Goal: Information Seeking & Learning: Learn about a topic

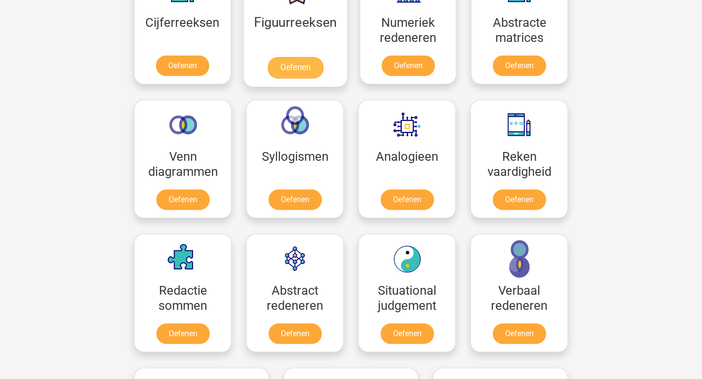
scroll to position [492, 0]
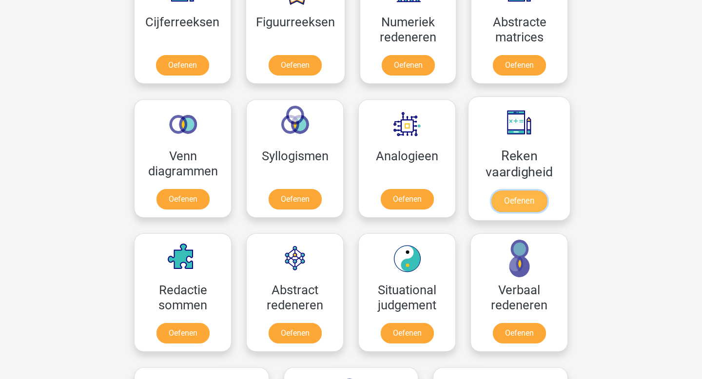
click at [524, 200] on link "Oefenen" at bounding box center [520, 201] width 56 height 21
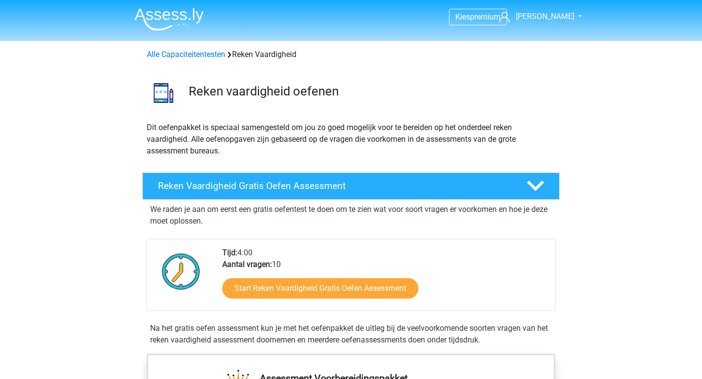
scroll to position [99, 0]
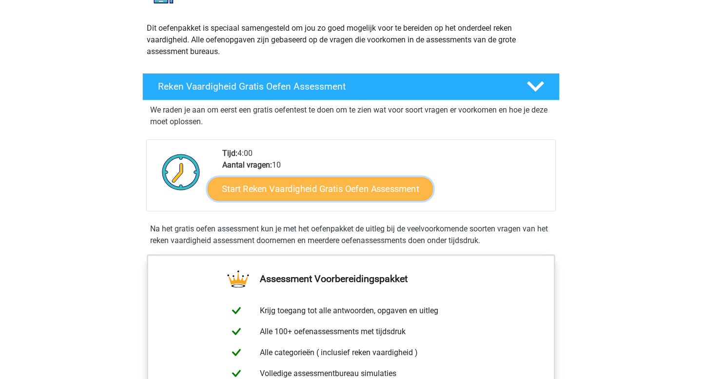
click at [270, 193] on link "Start Reken Vaardigheid Gratis Oefen Assessment" at bounding box center [320, 188] width 225 height 23
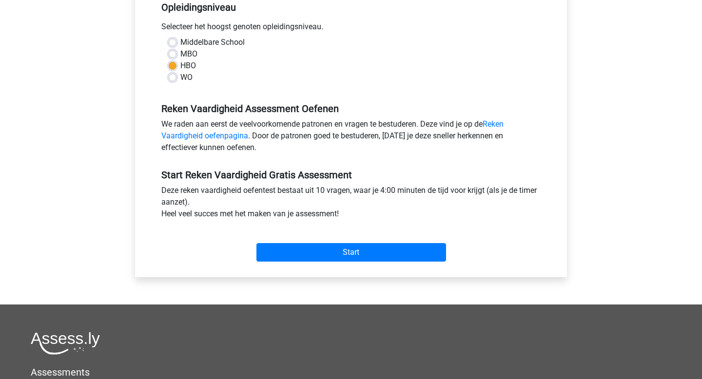
scroll to position [231, 0]
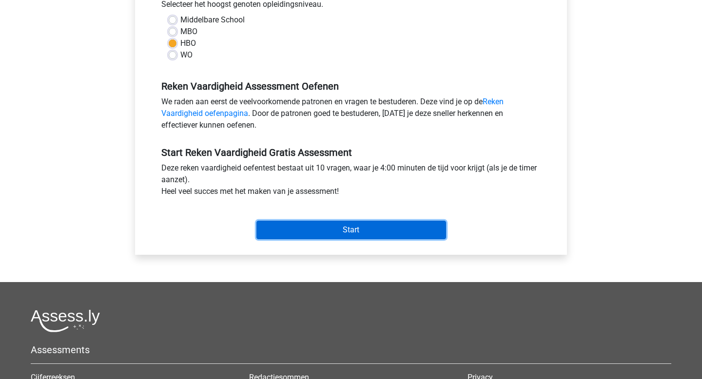
click at [310, 226] on input "Start" at bounding box center [352, 230] width 190 height 19
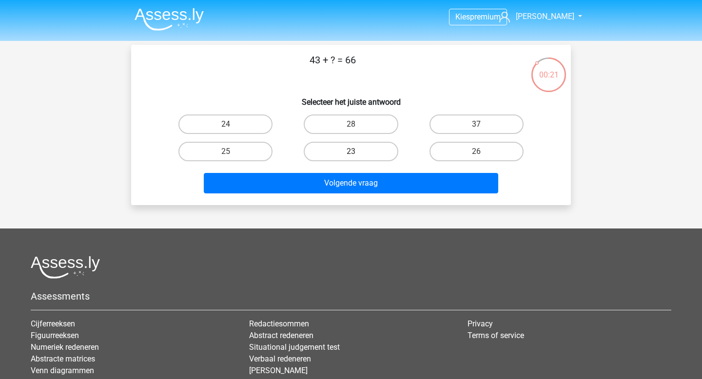
click at [349, 153] on label "23" at bounding box center [351, 152] width 94 height 20
click at [351, 153] on input "23" at bounding box center [354, 155] width 6 height 6
radio input "true"
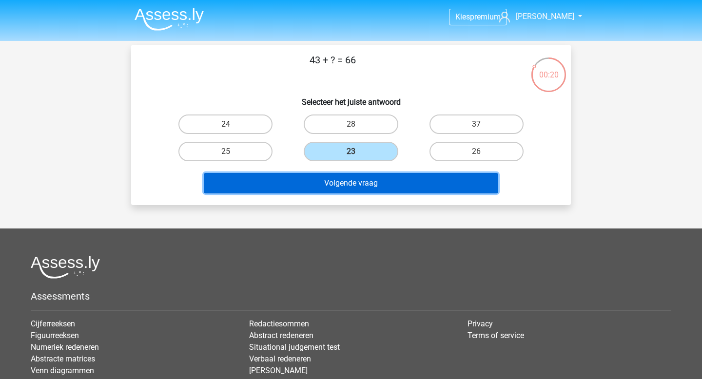
click at [360, 188] on button "Volgende vraag" at bounding box center [351, 183] width 295 height 20
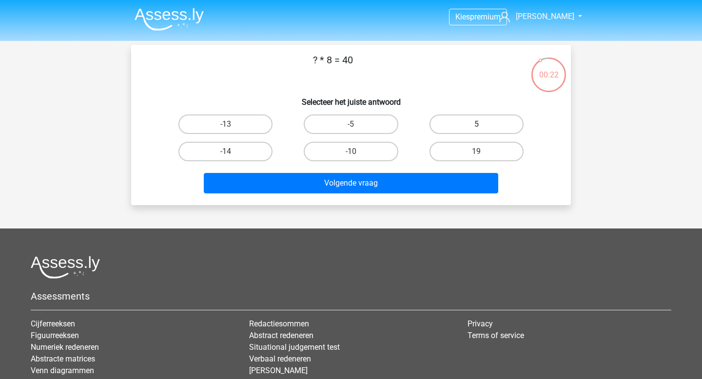
click at [474, 121] on label "5" at bounding box center [477, 125] width 94 height 20
click at [476, 124] on input "5" at bounding box center [479, 127] width 6 height 6
radio input "true"
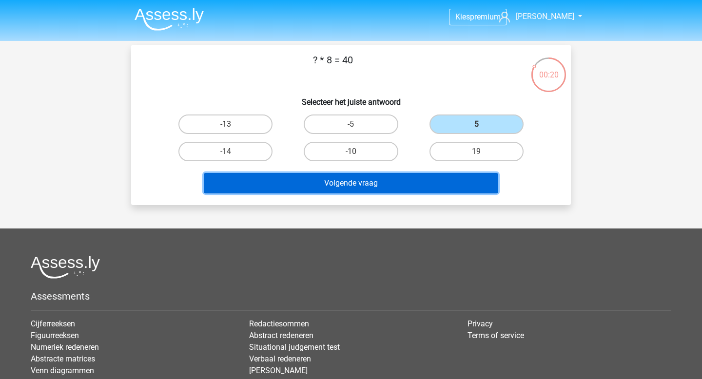
click at [407, 184] on button "Volgende vraag" at bounding box center [351, 183] width 295 height 20
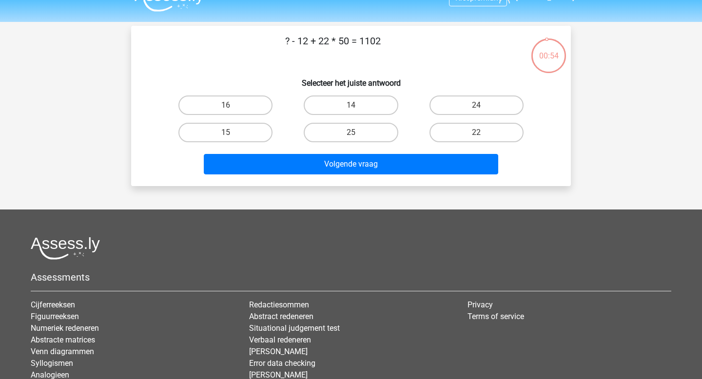
scroll to position [17, 0]
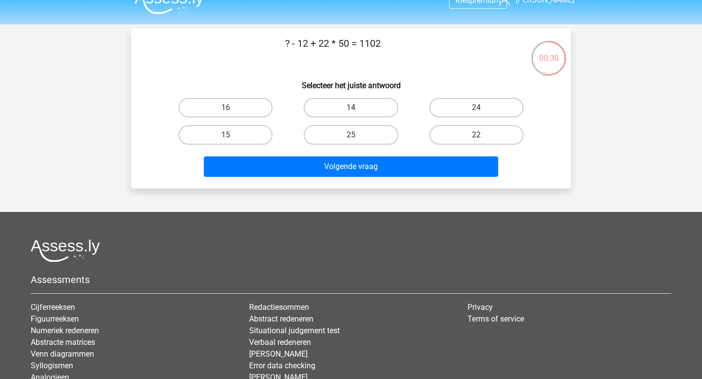
click at [340, 114] on label "14" at bounding box center [351, 108] width 94 height 20
click at [351, 114] on input "14" at bounding box center [354, 111] width 6 height 6
radio input "true"
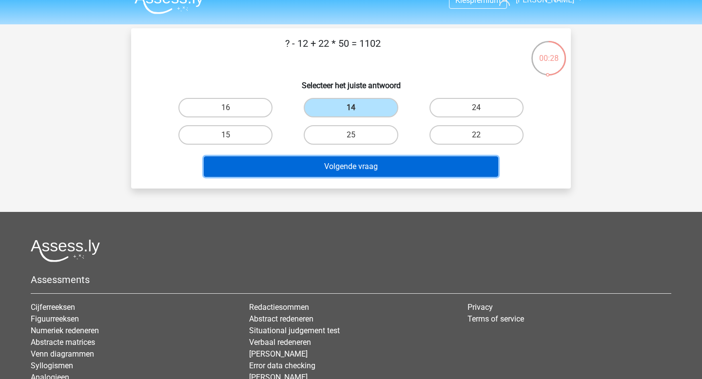
click at [336, 169] on button "Volgende vraag" at bounding box center [351, 167] width 295 height 20
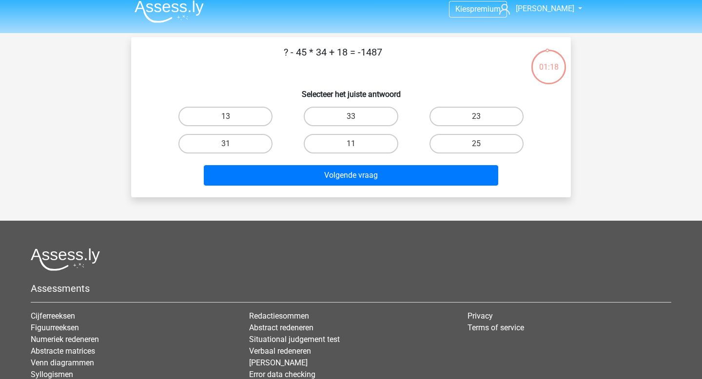
scroll to position [0, 0]
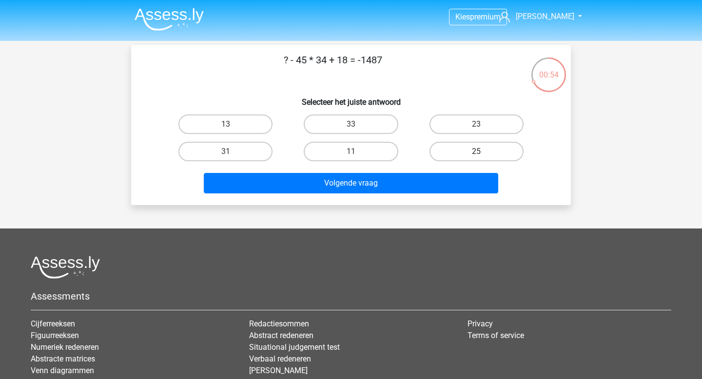
click at [439, 154] on label "25" at bounding box center [477, 152] width 94 height 20
click at [476, 154] on input "25" at bounding box center [479, 155] width 6 height 6
radio input "true"
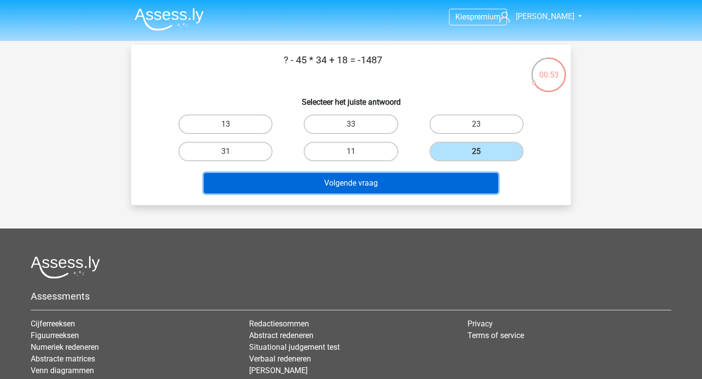
click at [381, 190] on button "Volgende vraag" at bounding box center [351, 183] width 295 height 20
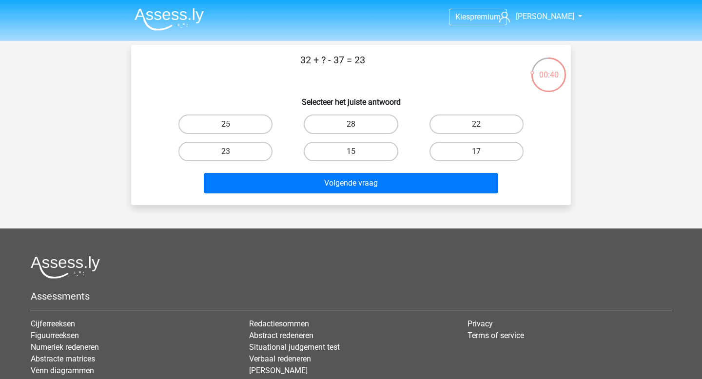
click at [328, 119] on label "28" at bounding box center [351, 125] width 94 height 20
click at [351, 124] on input "28" at bounding box center [354, 127] width 6 height 6
radio input "true"
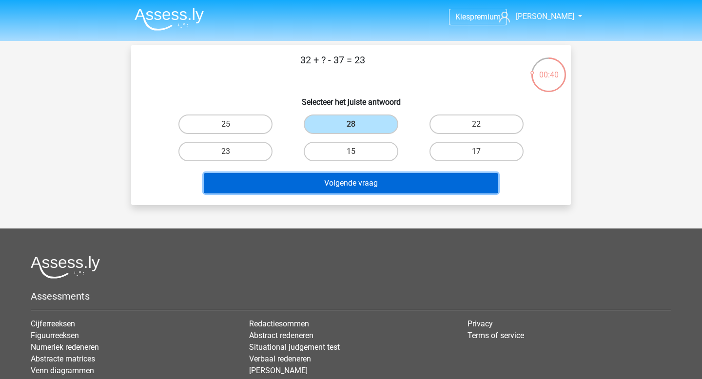
click at [344, 185] on button "Volgende vraag" at bounding box center [351, 183] width 295 height 20
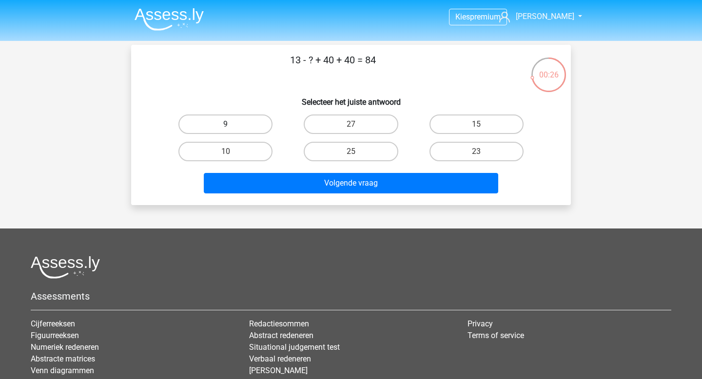
click at [254, 125] on label "9" at bounding box center [225, 125] width 94 height 20
click at [232, 125] on input "9" at bounding box center [229, 127] width 6 height 6
radio input "true"
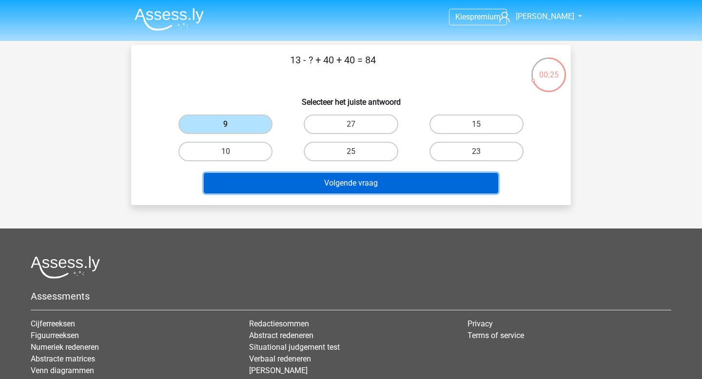
click at [338, 190] on button "Volgende vraag" at bounding box center [351, 183] width 295 height 20
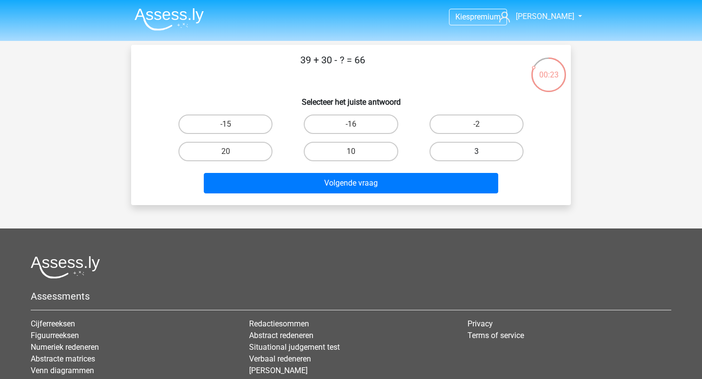
click at [452, 151] on label "3" at bounding box center [477, 152] width 94 height 20
click at [476, 152] on input "3" at bounding box center [479, 155] width 6 height 6
radio input "true"
click at [392, 195] on div "Volgende vraag" at bounding box center [351, 185] width 376 height 24
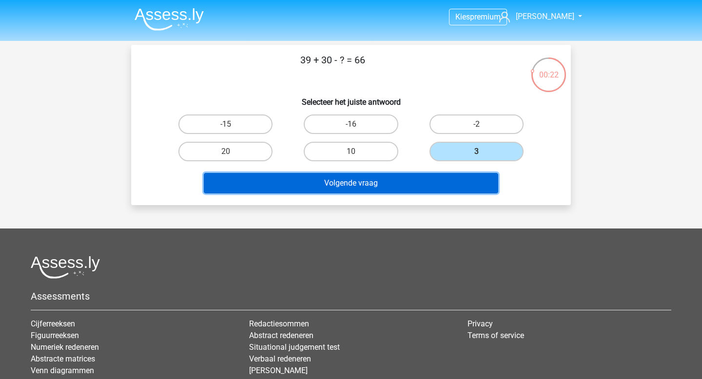
click at [375, 184] on button "Volgende vraag" at bounding box center [351, 183] width 295 height 20
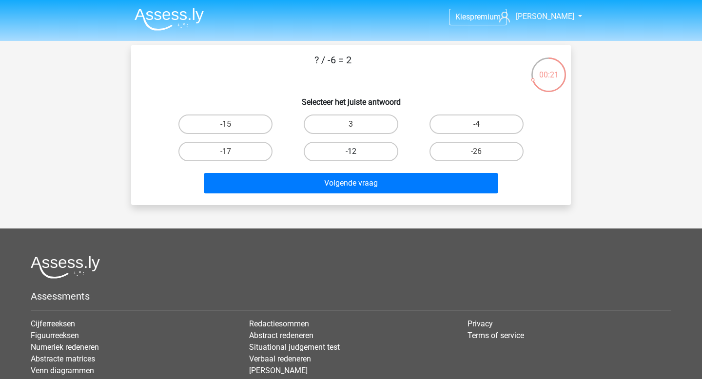
click at [337, 151] on label "-12" at bounding box center [351, 152] width 94 height 20
click at [351, 152] on input "-12" at bounding box center [354, 155] width 6 height 6
radio input "true"
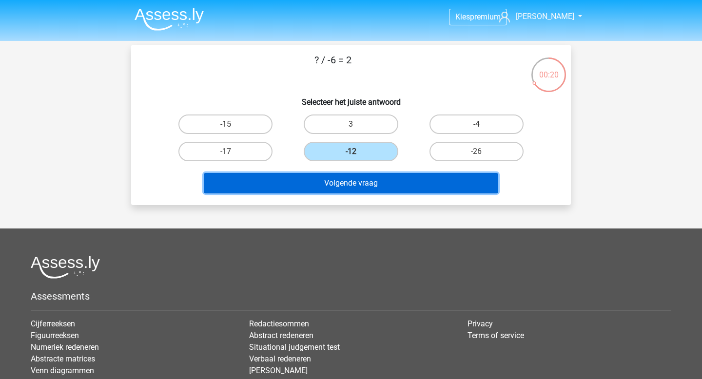
click at [320, 176] on button "Volgende vraag" at bounding box center [351, 183] width 295 height 20
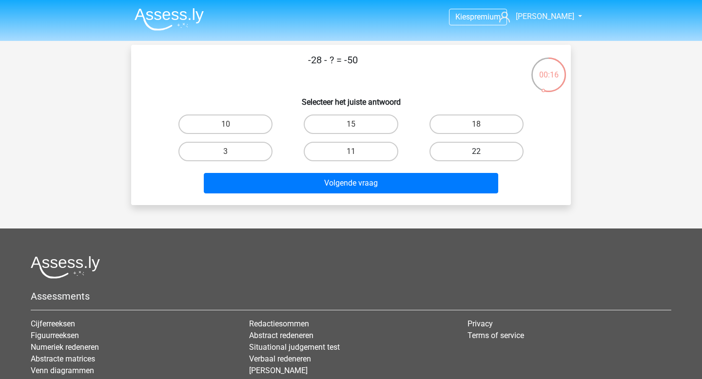
click at [452, 157] on label "22" at bounding box center [477, 152] width 94 height 20
click at [476, 157] on input "22" at bounding box center [479, 155] width 6 height 6
radio input "true"
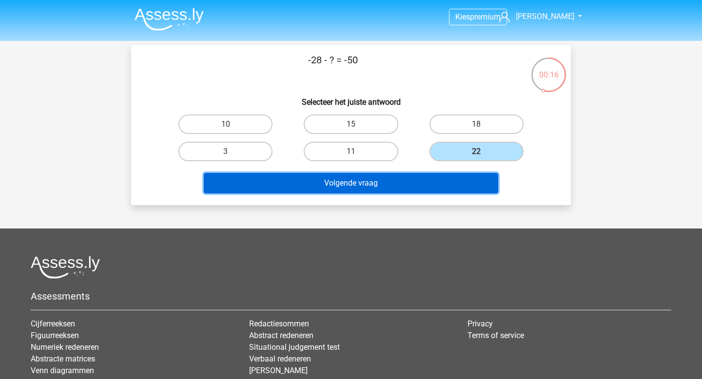
click at [412, 188] on button "Volgende vraag" at bounding box center [351, 183] width 295 height 20
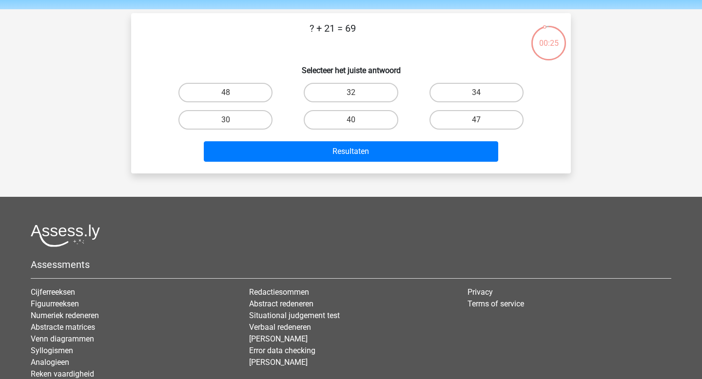
scroll to position [31, 0]
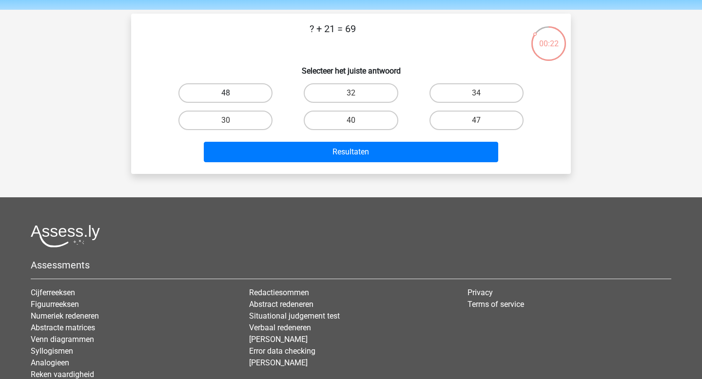
click at [257, 97] on label "48" at bounding box center [225, 93] width 94 height 20
click at [232, 97] on input "48" at bounding box center [229, 96] width 6 height 6
radio input "true"
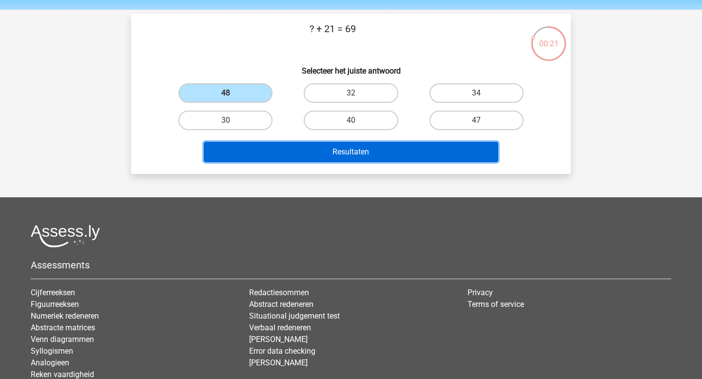
click at [284, 154] on button "Resultaten" at bounding box center [351, 152] width 295 height 20
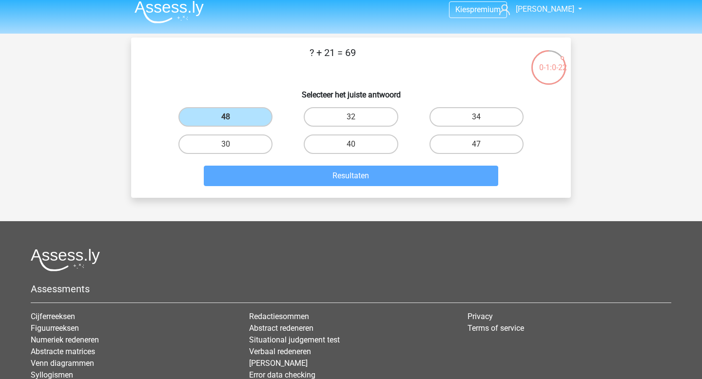
scroll to position [0, 0]
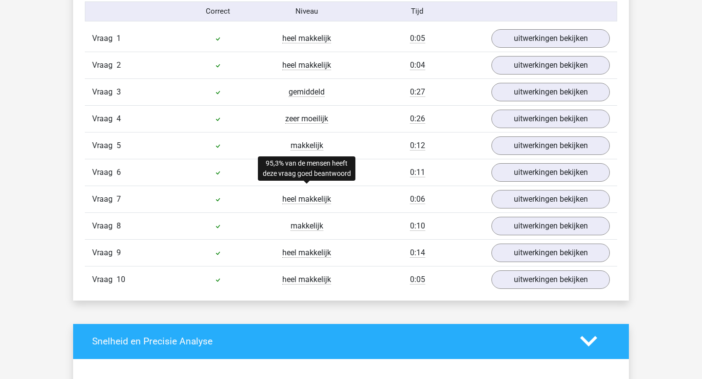
scroll to position [813, 0]
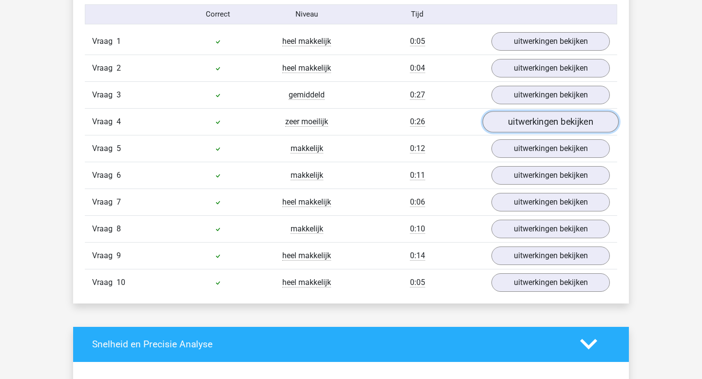
click at [516, 116] on link "uitwerkingen bekijken" at bounding box center [551, 121] width 136 height 21
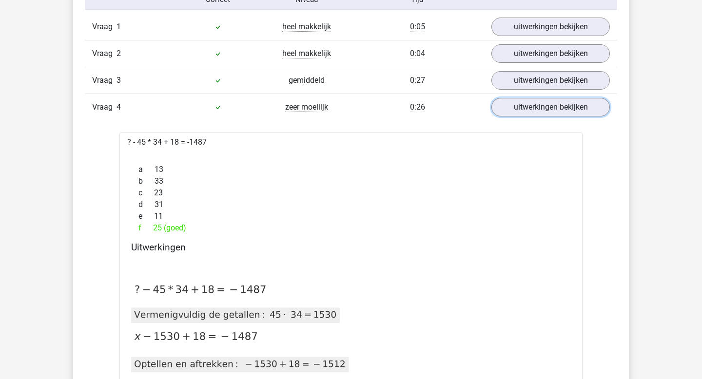
scroll to position [812, 0]
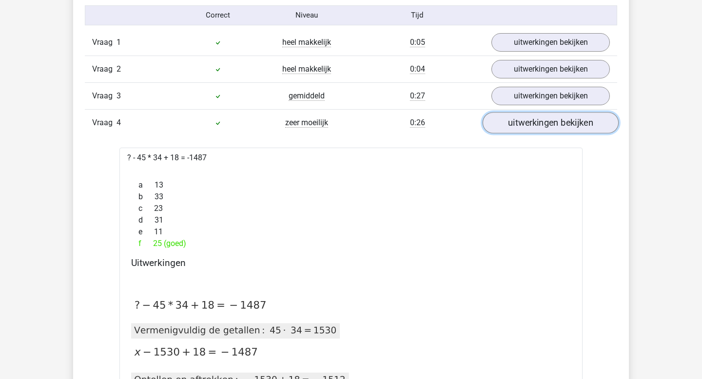
click at [542, 122] on link "uitwerkingen bekijken" at bounding box center [551, 122] width 136 height 21
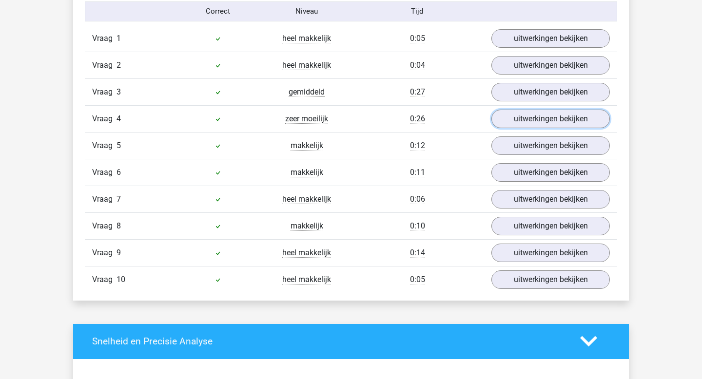
scroll to position [815, 0]
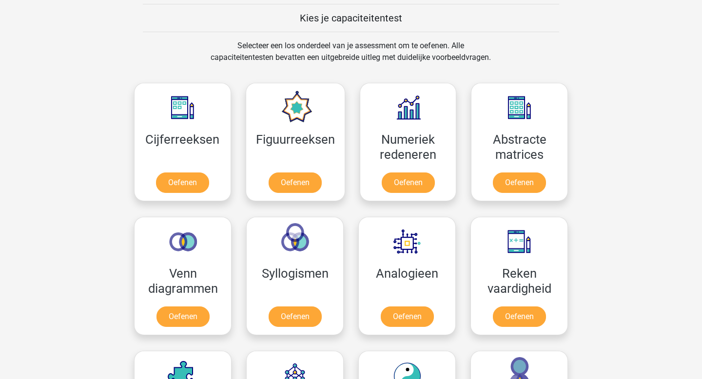
scroll to position [372, 0]
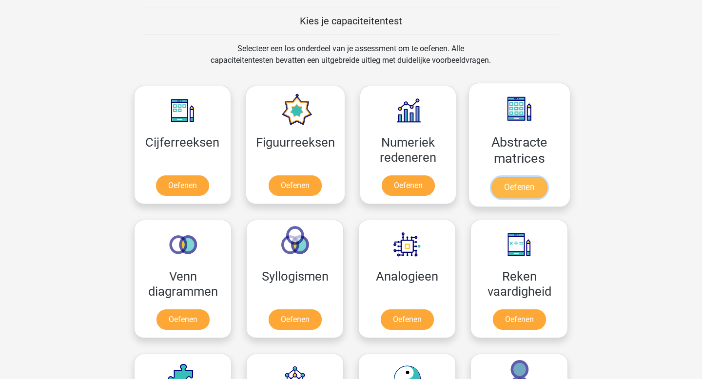
click at [520, 191] on link "Oefenen" at bounding box center [520, 187] width 56 height 21
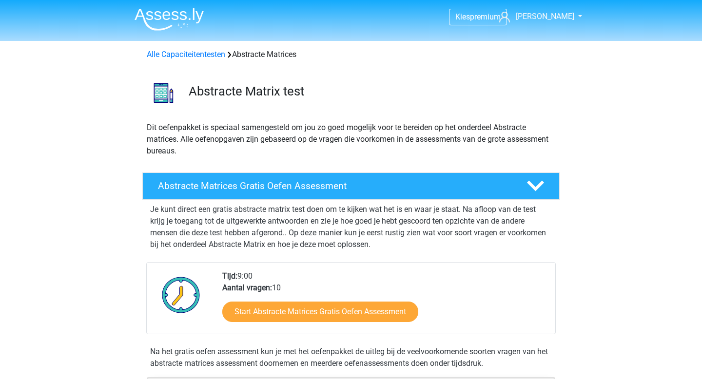
scroll to position [47, 0]
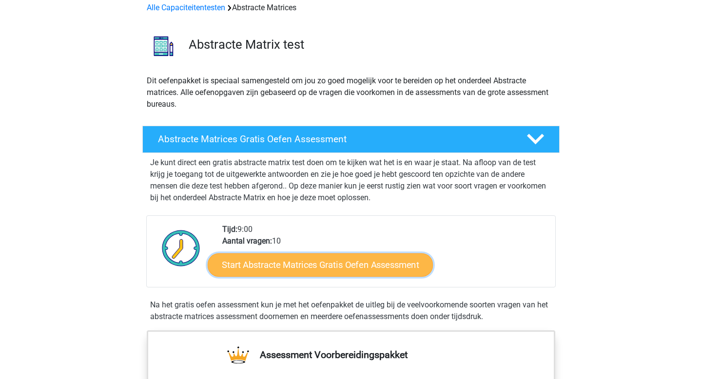
click at [327, 263] on link "Start Abstracte Matrices Gratis Oefen Assessment" at bounding box center [320, 264] width 225 height 23
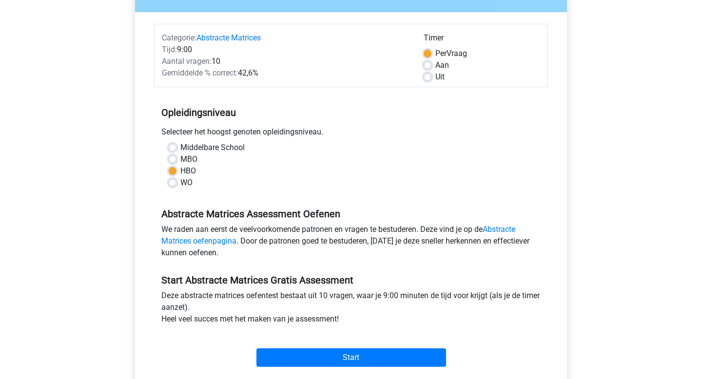
scroll to position [105, 0]
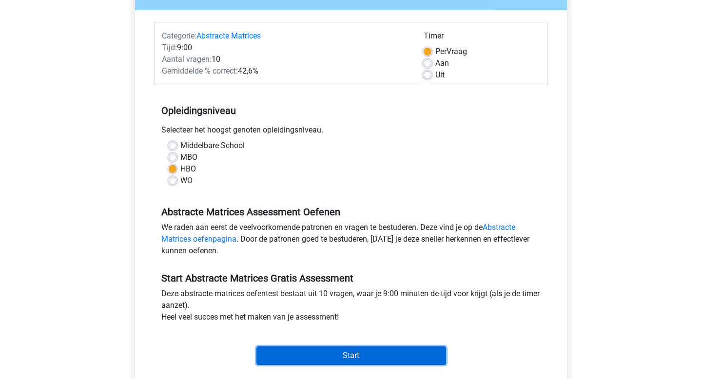
click at [346, 355] on input "Start" at bounding box center [352, 356] width 190 height 19
